Goal: Transaction & Acquisition: Purchase product/service

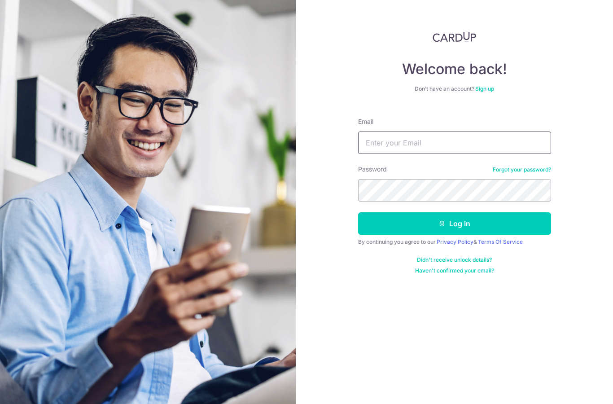
click at [427, 141] on input "Email" at bounding box center [454, 143] width 193 height 22
type input "Purplesmoke79@hotmail.com"
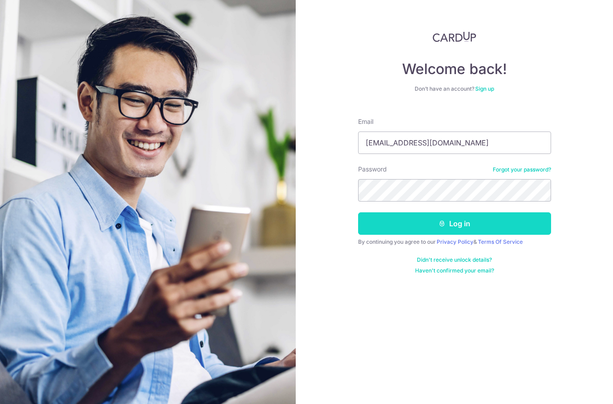
click at [476, 223] on button "Log in" at bounding box center [454, 223] width 193 height 22
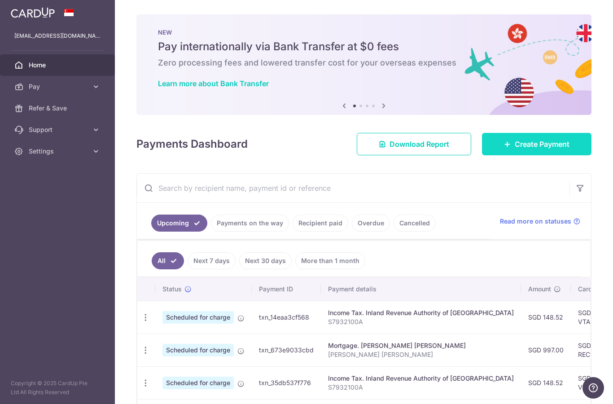
click at [548, 155] on link "Create Payment" at bounding box center [537, 144] width 110 height 22
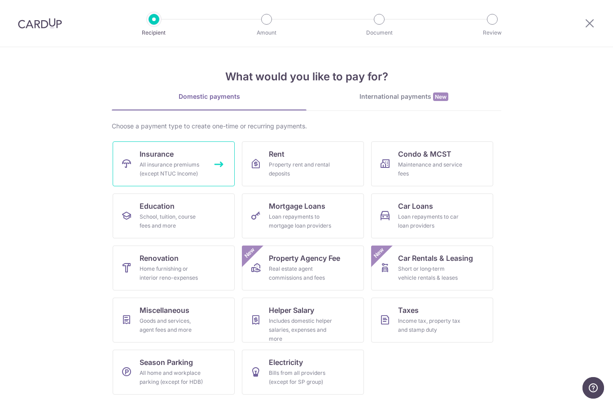
click at [167, 175] on div "All insurance premiums (except NTUC Income)" at bounding box center [172, 169] width 65 height 18
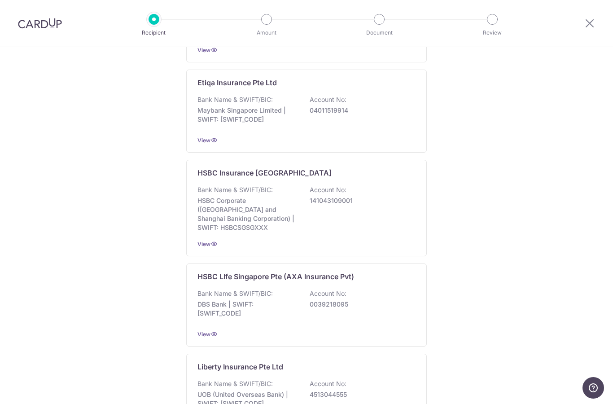
scroll to position [661, 0]
click at [382, 220] on div "Bank Name & SWIFT/BIC: HSBC Corporate (Hongkong and Shanghai Banking Corporatio…" at bounding box center [307, 208] width 218 height 47
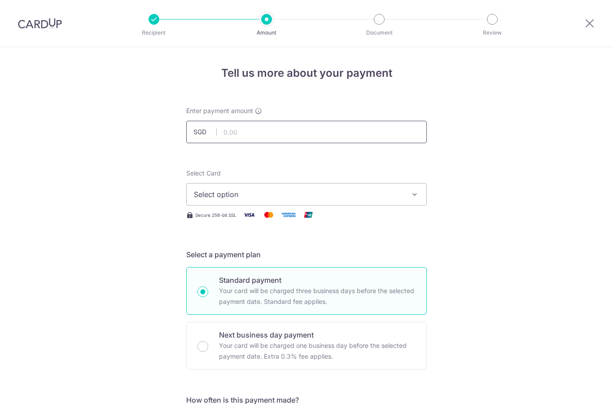
click at [310, 135] on input "text" at bounding box center [306, 132] width 241 height 22
click at [354, 195] on span "Select option" at bounding box center [298, 194] width 209 height 11
type input "1,767.55"
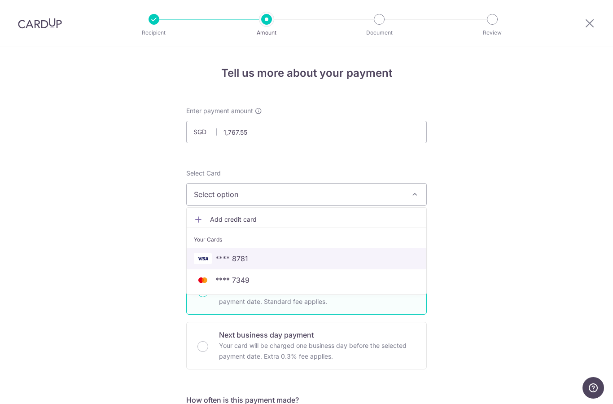
click at [256, 260] on span "**** 8781" at bounding box center [306, 258] width 225 height 11
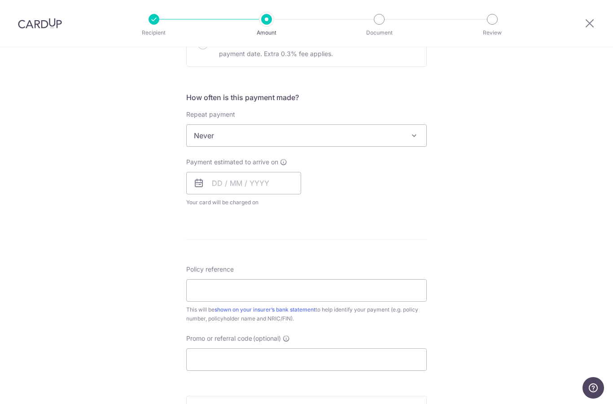
scroll to position [306, 0]
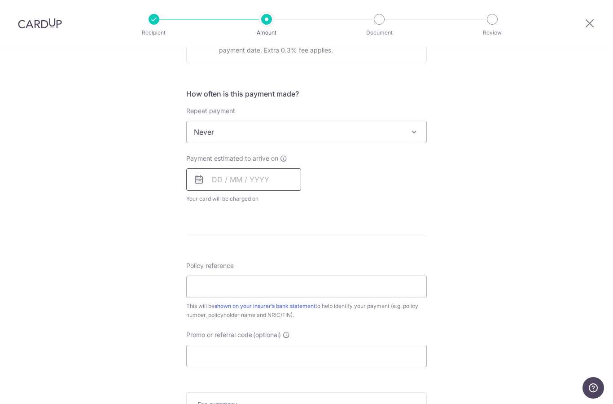
click at [231, 183] on input "text" at bounding box center [243, 179] width 115 height 22
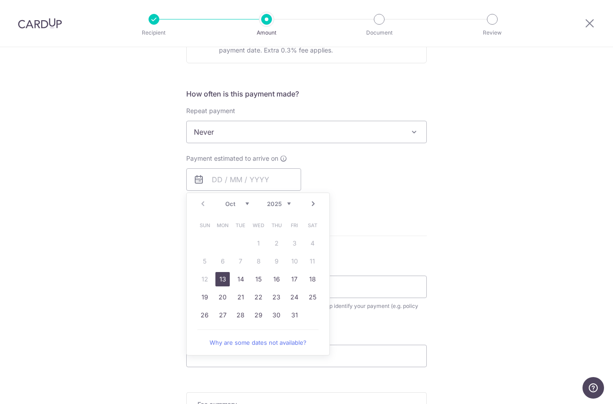
click at [226, 280] on link "13" at bounding box center [223, 279] width 14 height 14
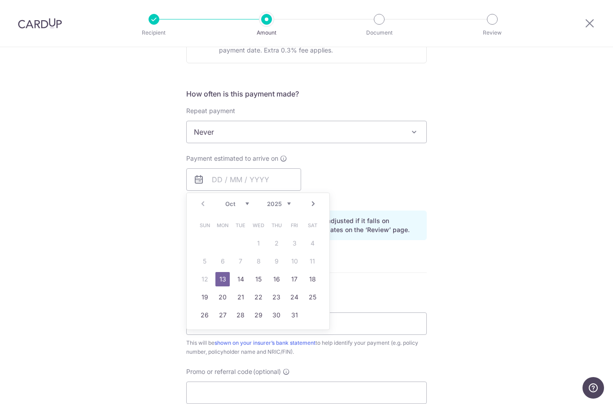
type input "[DATE]"
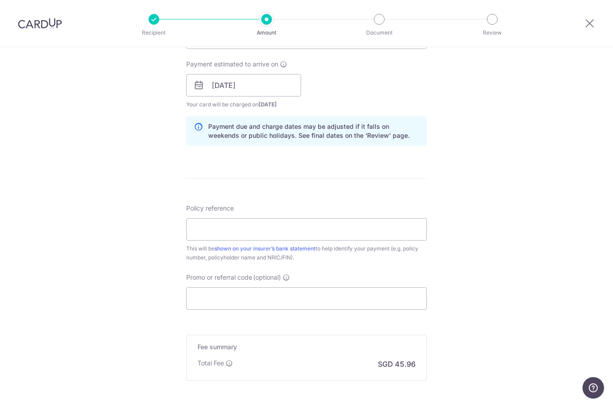
scroll to position [402, 0]
click at [269, 234] on input "Policy reference" at bounding box center [306, 227] width 241 height 22
type input "2"
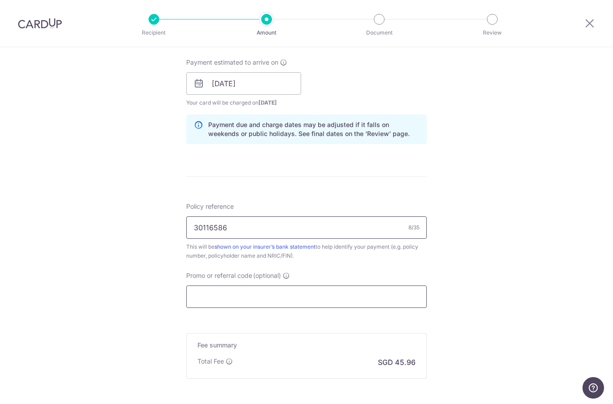
type input "30116586"
click at [293, 300] on input "Promo or referral code (optional)" at bounding box center [306, 297] width 241 height 22
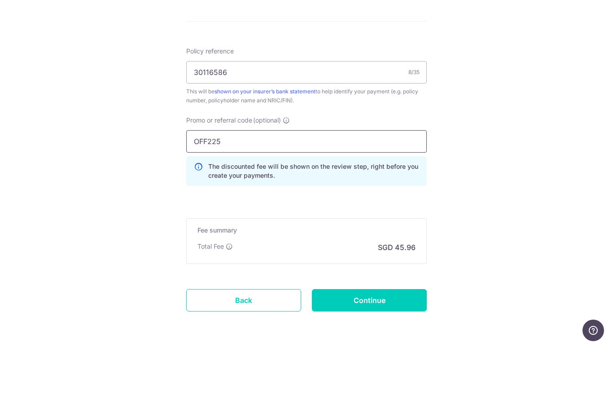
scroll to position [36, 0]
type input "OFF225"
click at [370, 347] on input "Continue" at bounding box center [369, 358] width 115 height 22
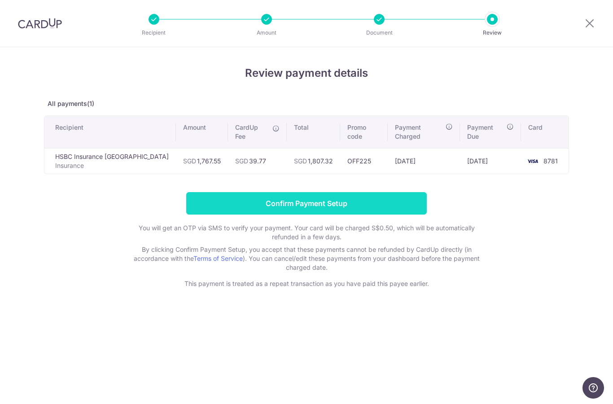
click at [328, 197] on input "Confirm Payment Setup" at bounding box center [306, 203] width 241 height 22
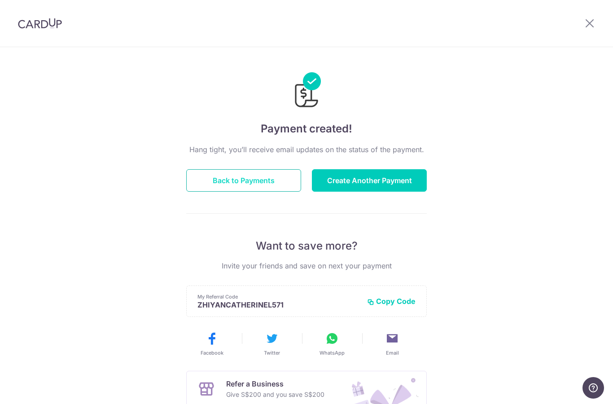
click at [263, 187] on button "Back to Payments" at bounding box center [243, 180] width 115 height 22
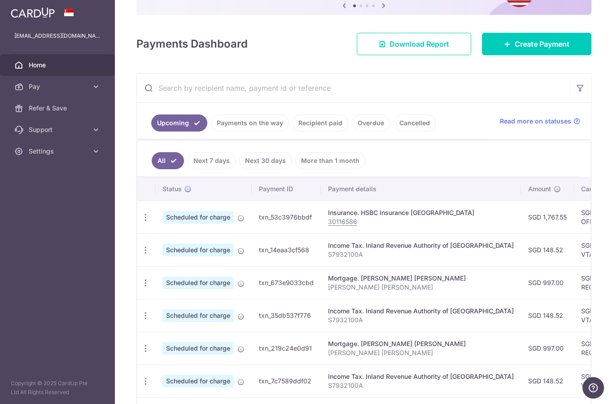
scroll to position [101, 0]
click at [328, 226] on p "30116586" at bounding box center [421, 221] width 186 height 9
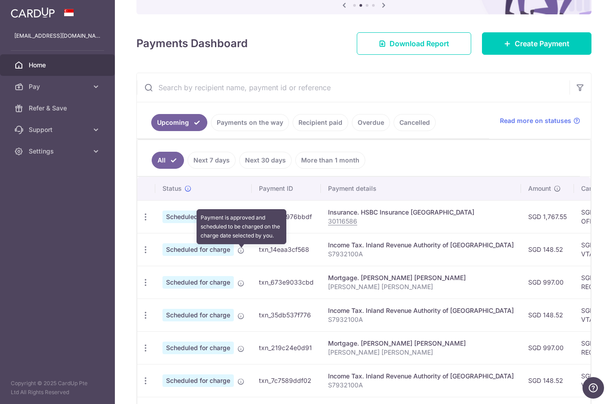
click at [238, 221] on icon at bounding box center [241, 217] width 7 height 7
click at [521, 233] on td "SGD 1,767.55" at bounding box center [547, 216] width 53 height 33
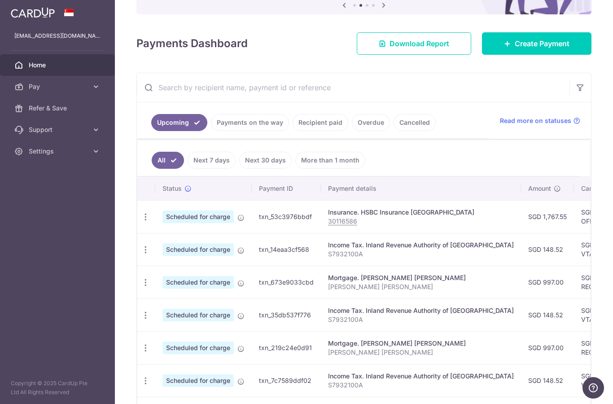
click at [328, 217] on div "Insurance. HSBC Insurance [GEOGRAPHIC_DATA]" at bounding box center [421, 212] width 186 height 9
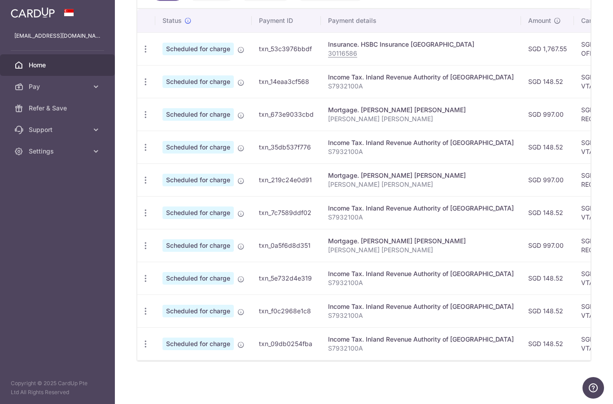
scroll to position [269, 0]
